Goal: Complete application form

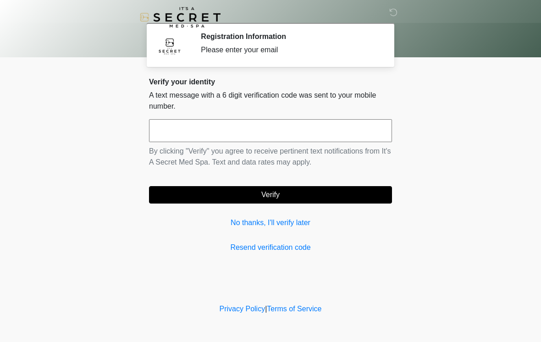
click at [237, 128] on input "text" at bounding box center [270, 130] width 243 height 23
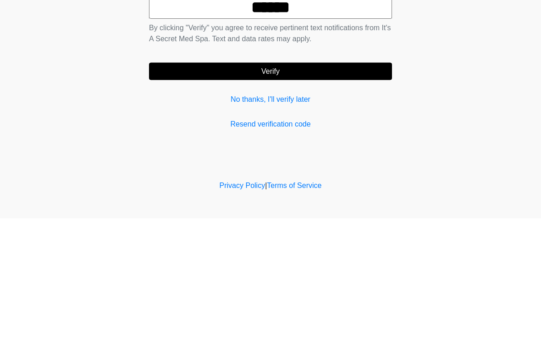
type input "******"
click at [348, 186] on button "Verify" at bounding box center [270, 194] width 243 height 17
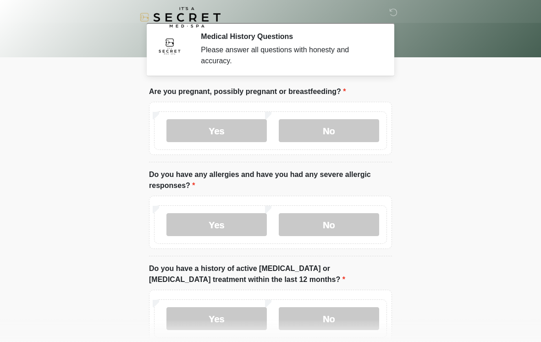
click at [350, 131] on label "No" at bounding box center [329, 130] width 100 height 23
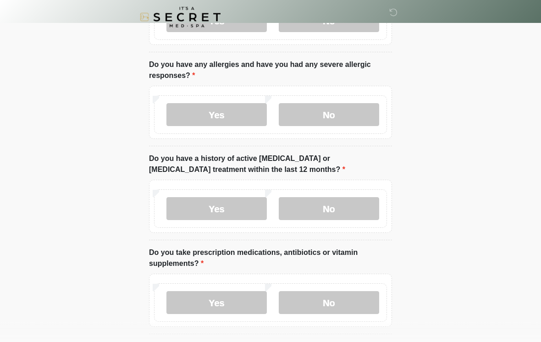
scroll to position [109, 0]
click at [358, 115] on label "No" at bounding box center [329, 115] width 100 height 23
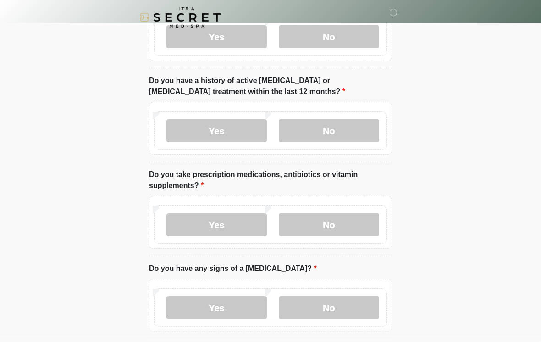
scroll to position [190, 0]
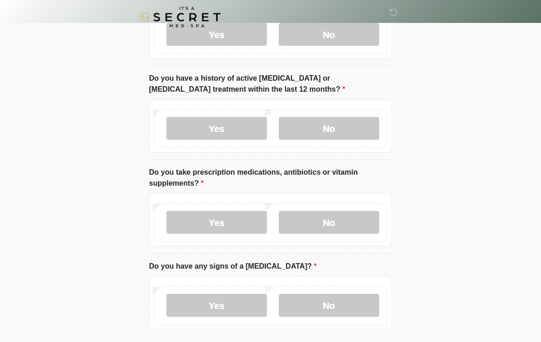
click at [343, 124] on label "No" at bounding box center [329, 128] width 100 height 23
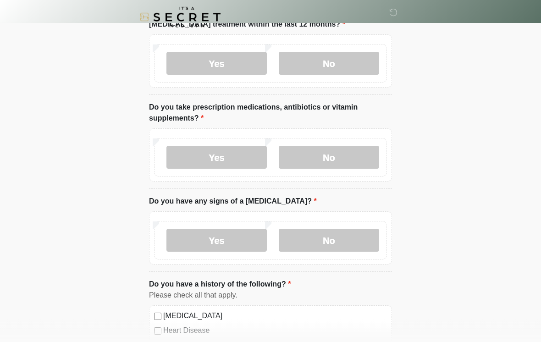
scroll to position [255, 0]
click at [233, 162] on label "Yes" at bounding box center [216, 158] width 100 height 23
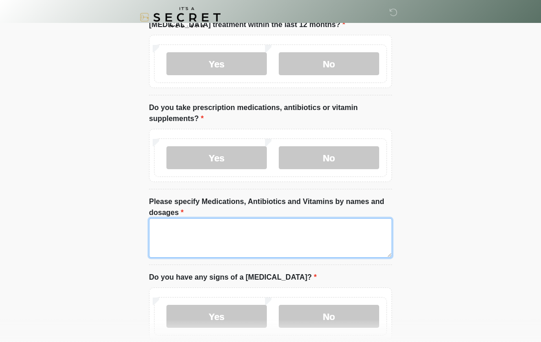
click at [309, 226] on textarea "Please specify Medications, Antibiotics and Vitamins by names and dosages" at bounding box center [270, 237] width 243 height 39
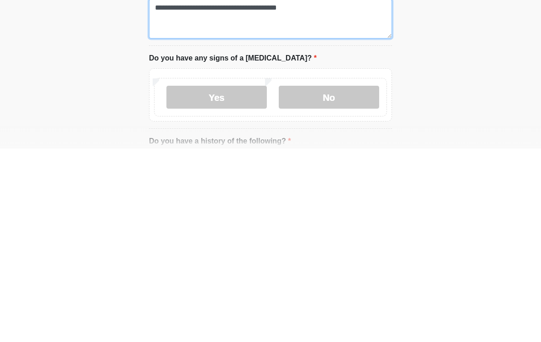
scroll to position [283, 0]
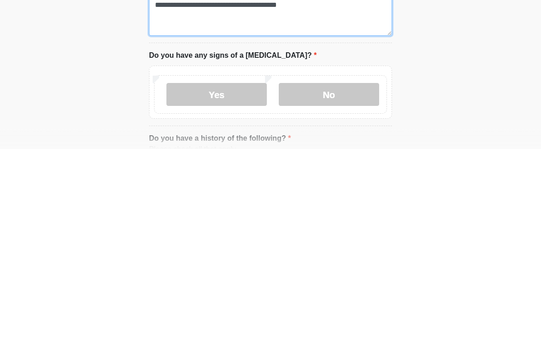
type textarea "**********"
click at [368, 277] on label "No" at bounding box center [329, 288] width 100 height 23
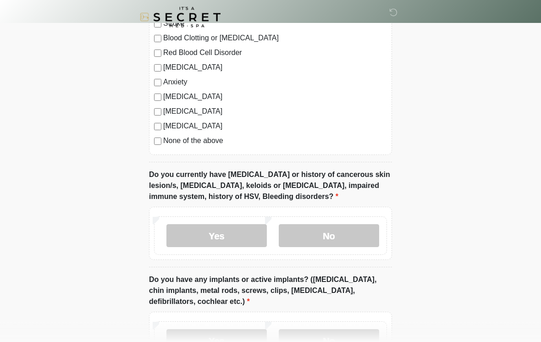
scroll to position [667, 0]
click at [362, 230] on label "No" at bounding box center [329, 236] width 100 height 23
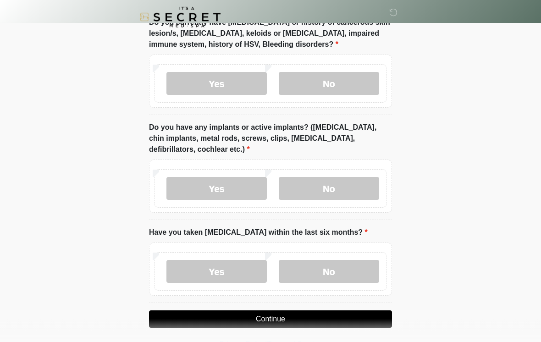
scroll to position [820, 0]
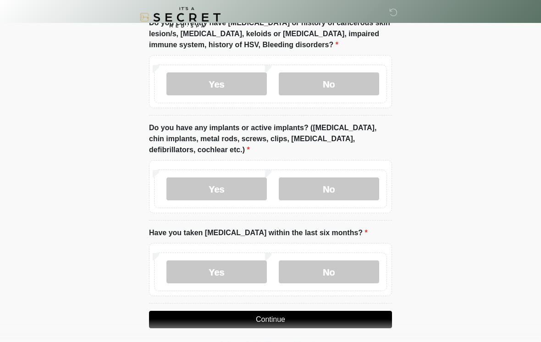
click at [360, 188] on label "No" at bounding box center [329, 188] width 100 height 23
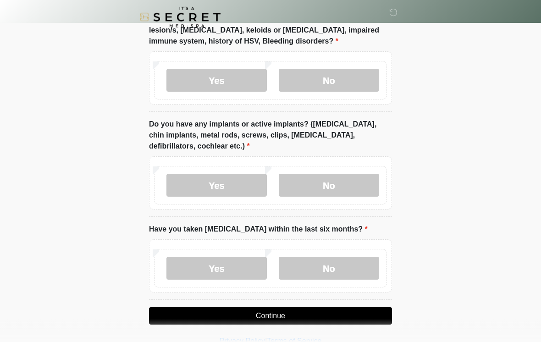
scroll to position [839, 0]
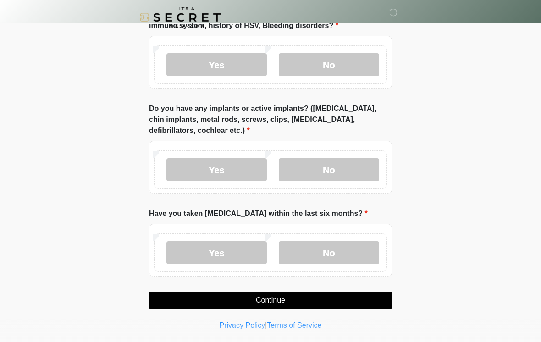
click at [359, 256] on label "No" at bounding box center [329, 252] width 100 height 23
click at [266, 296] on button "Continue" at bounding box center [270, 300] width 243 height 17
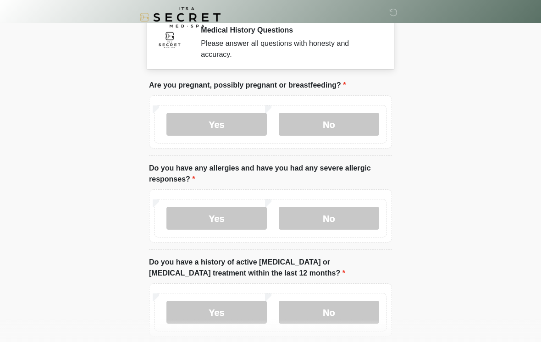
scroll to position [0, 0]
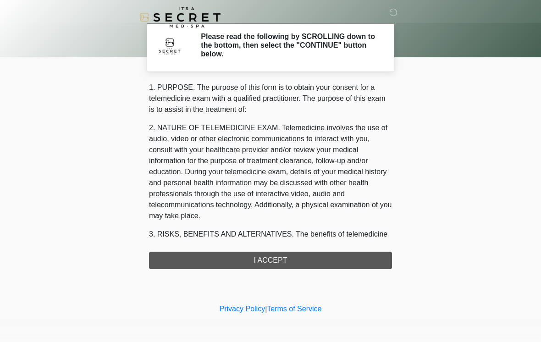
click at [282, 259] on div "1. PURPOSE. The purpose of this form is to obtain your consent for a telemedici…" at bounding box center [270, 175] width 243 height 187
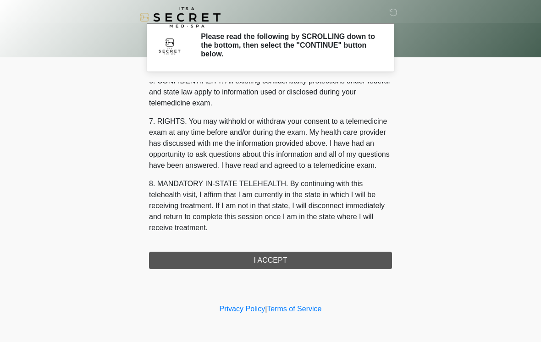
scroll to position [373, 0]
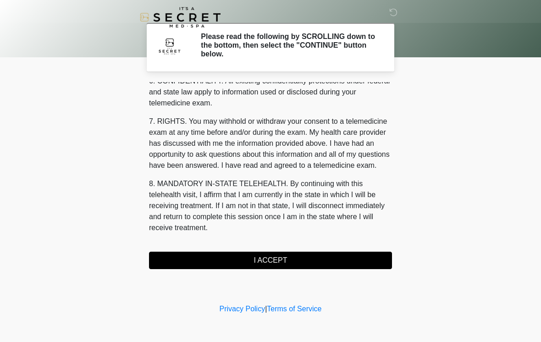
click at [279, 260] on button "I ACCEPT" at bounding box center [270, 260] width 243 height 17
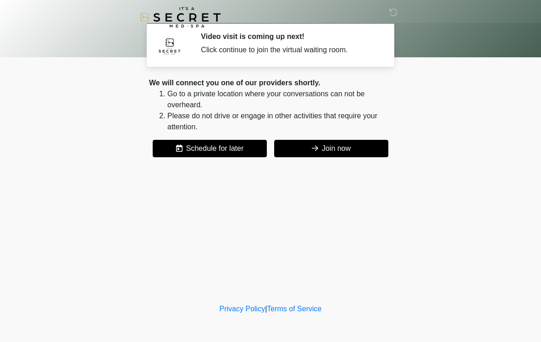
click at [365, 145] on button "Join now" at bounding box center [331, 148] width 114 height 17
click at [323, 151] on button "Join now" at bounding box center [331, 148] width 114 height 17
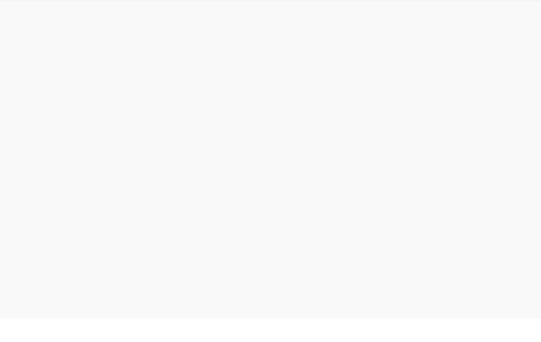
scroll to position [3, 0]
